Goal: Transaction & Acquisition: Obtain resource

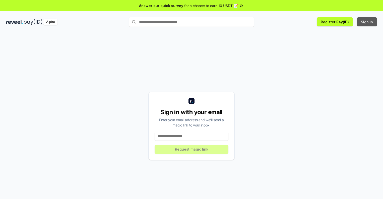
click at [367, 22] on button "Sign In" at bounding box center [367, 21] width 20 height 9
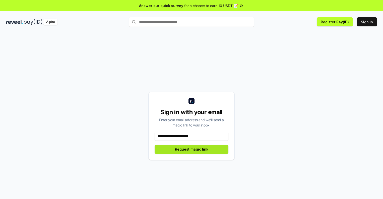
type input "**********"
click at [192, 149] on button "Request magic link" at bounding box center [192, 149] width 74 height 9
